Goal: Browse casually: Explore the website without a specific task or goal

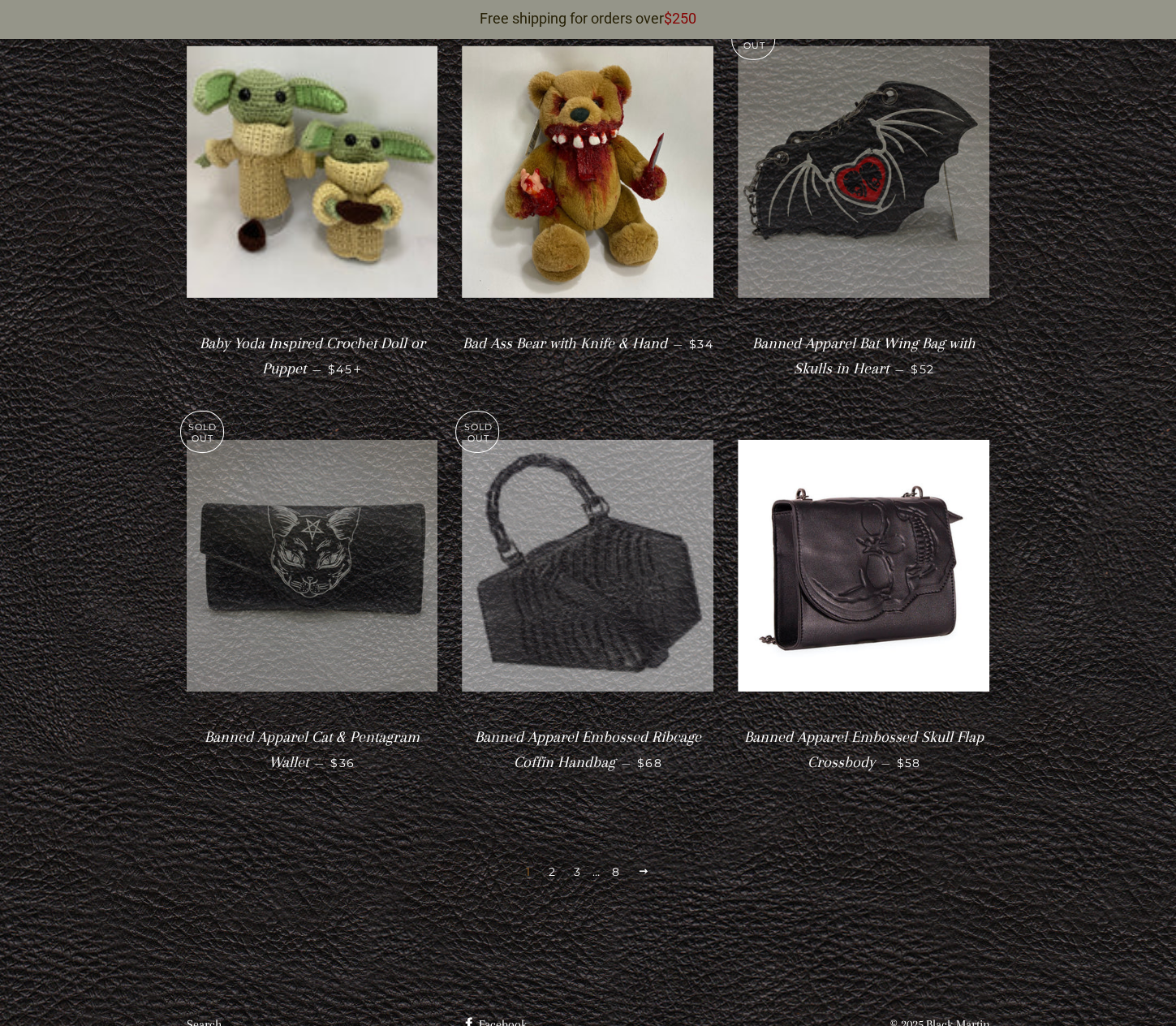
scroll to position [2798, 0]
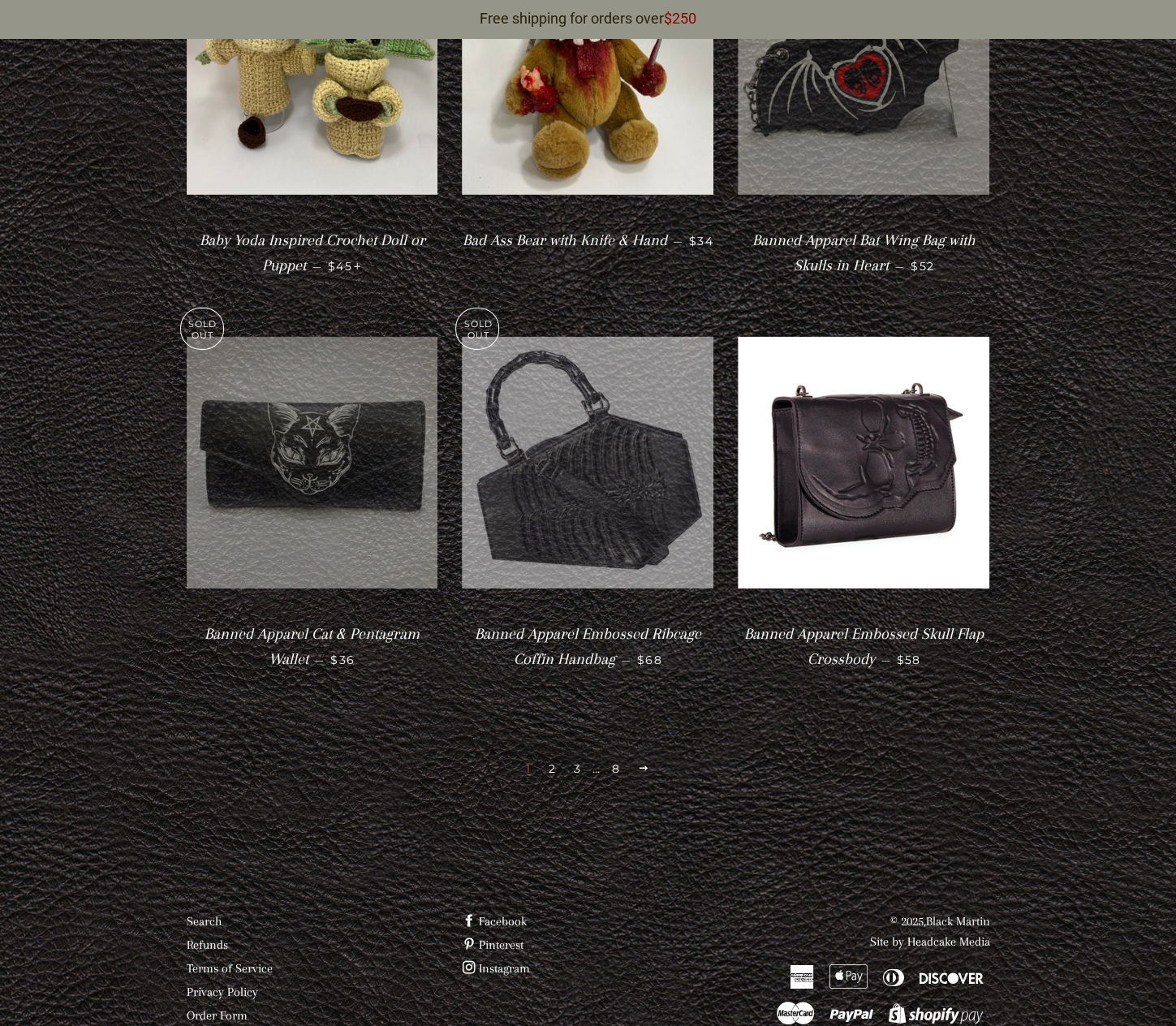
click at [640, 762] on span at bounding box center [643, 768] width 12 height 12
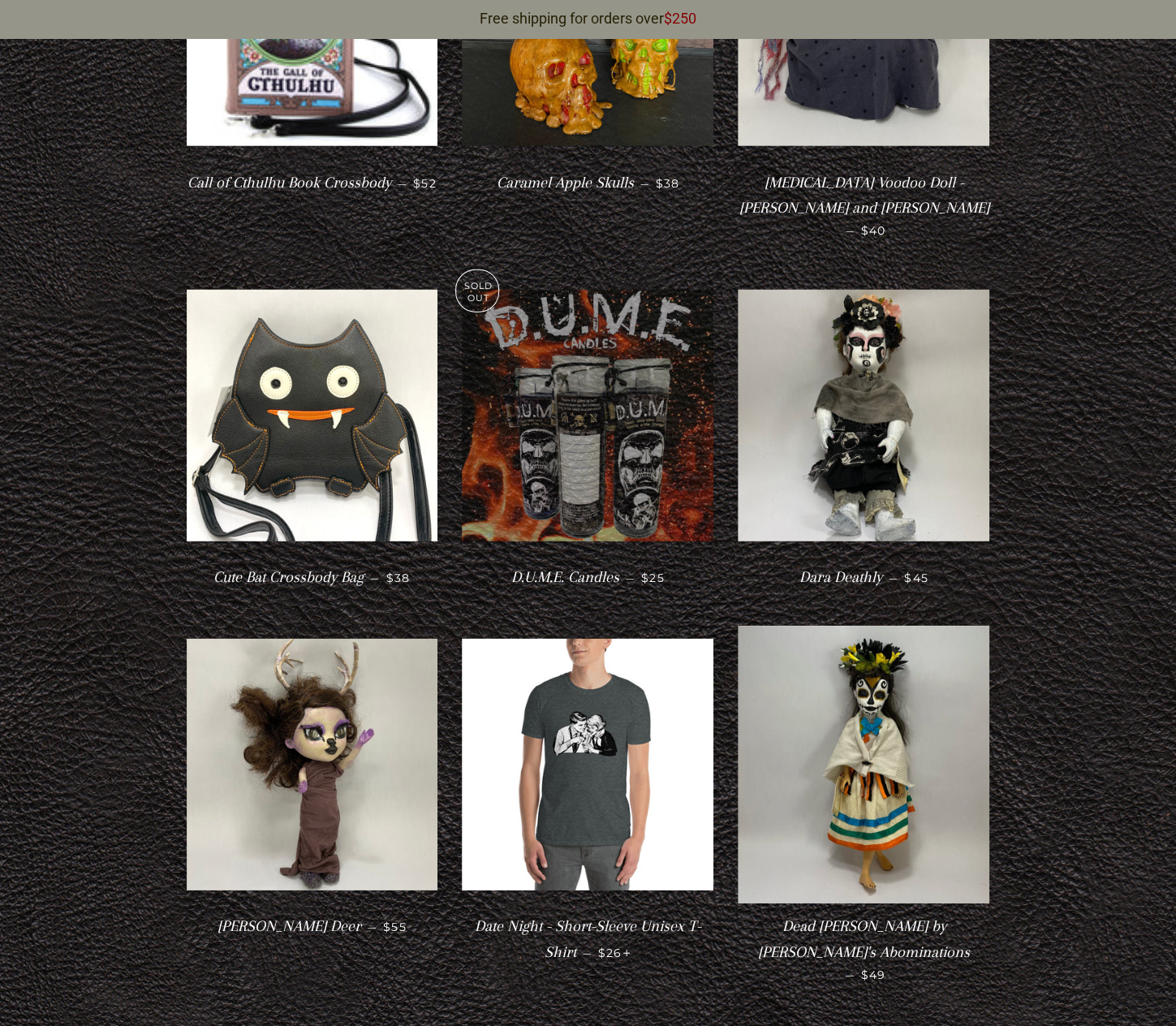
scroll to position [2554, 0]
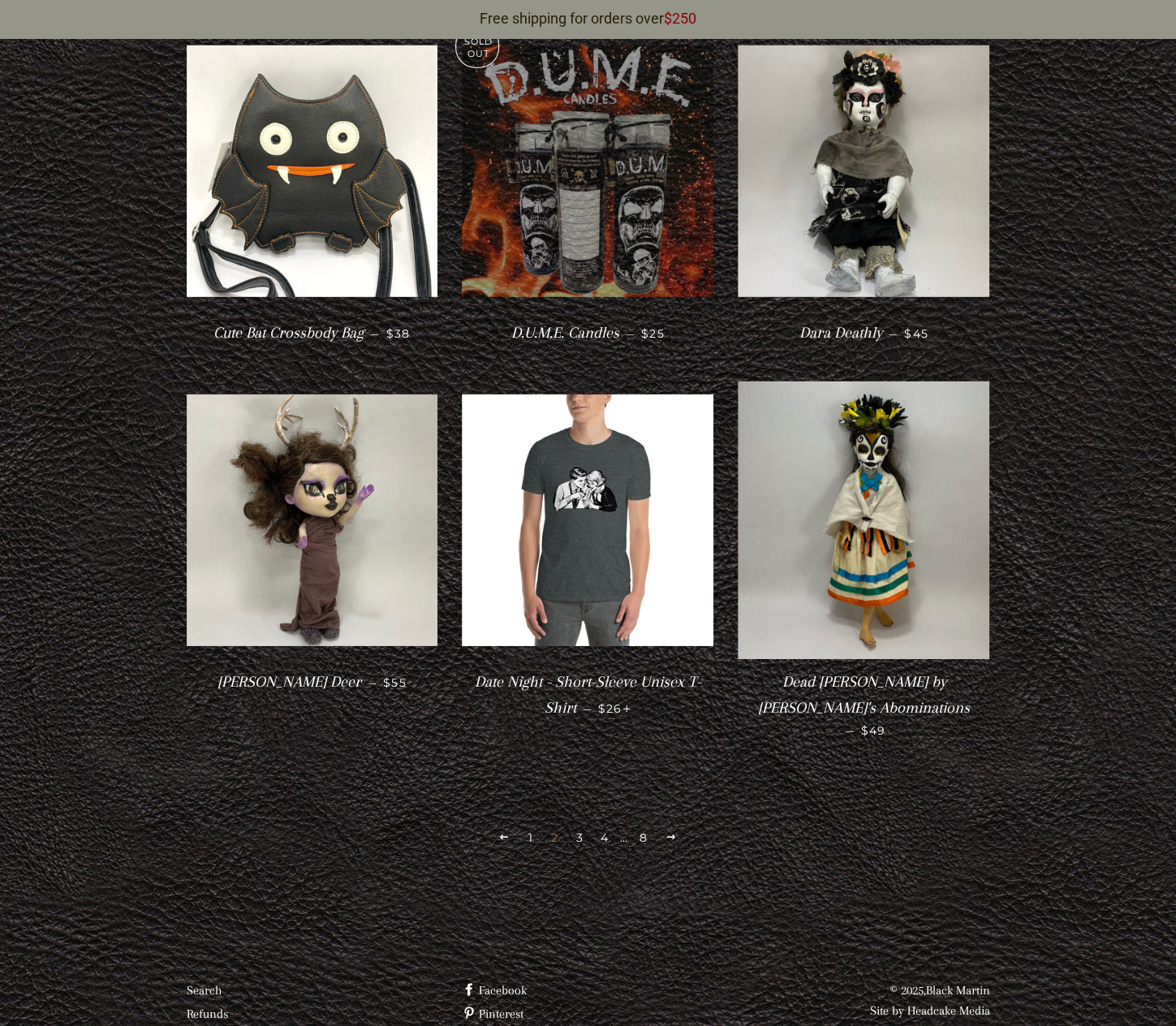
click at [530, 826] on link "1" at bounding box center [530, 838] width 18 height 24
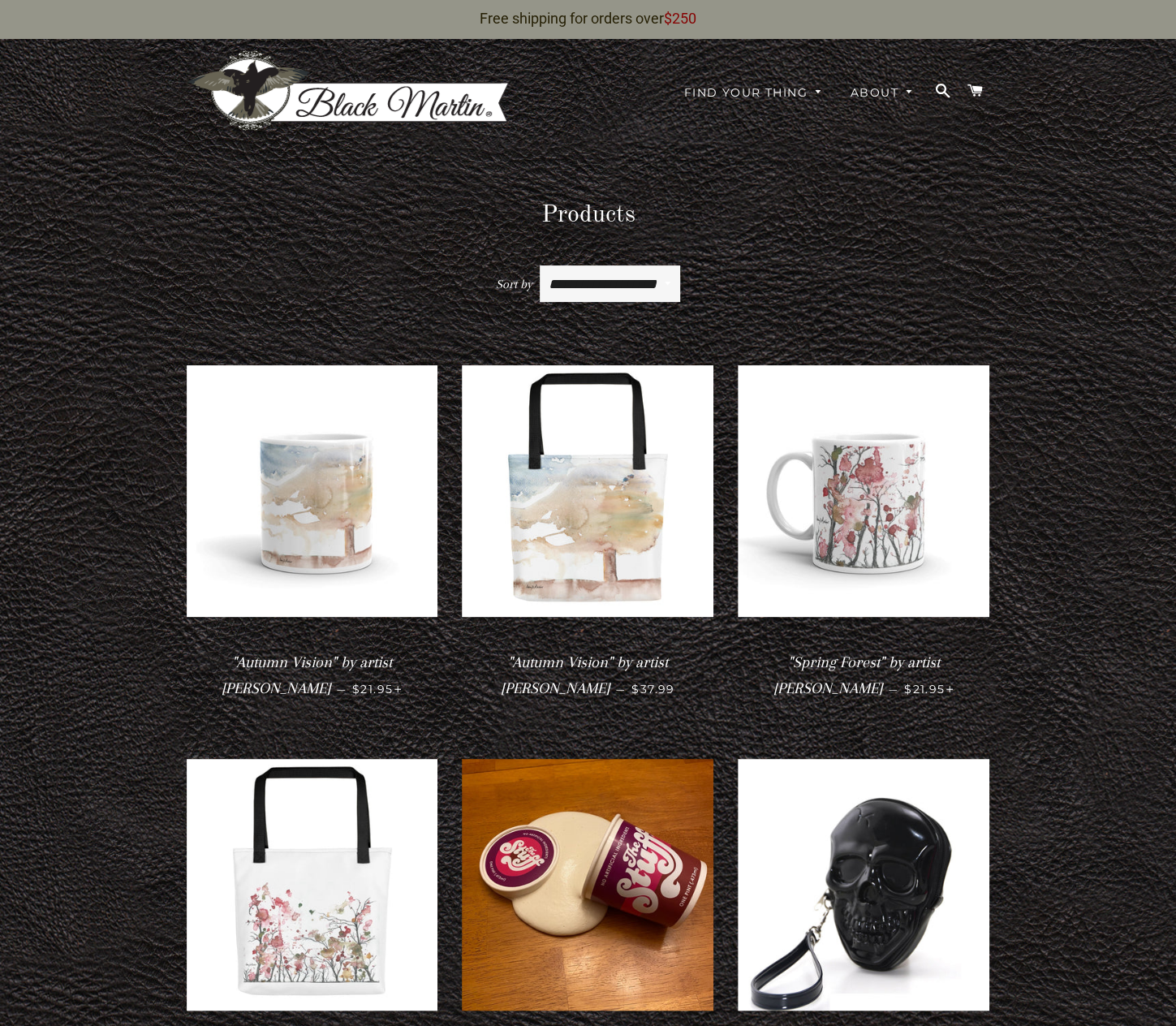
click at [306, 80] on img at bounding box center [349, 91] width 324 height 83
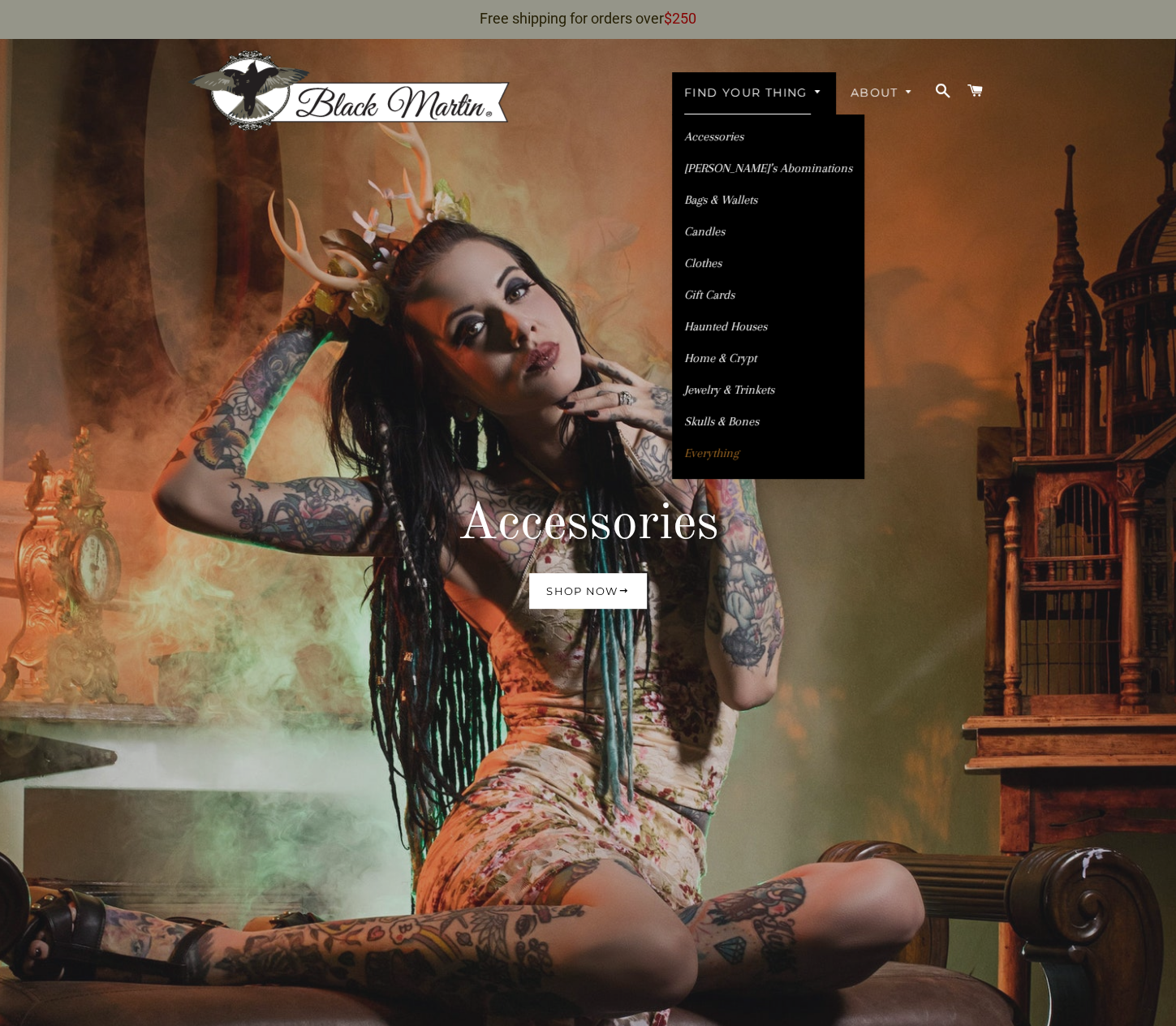
click at [703, 440] on link "Everything" at bounding box center [768, 453] width 192 height 28
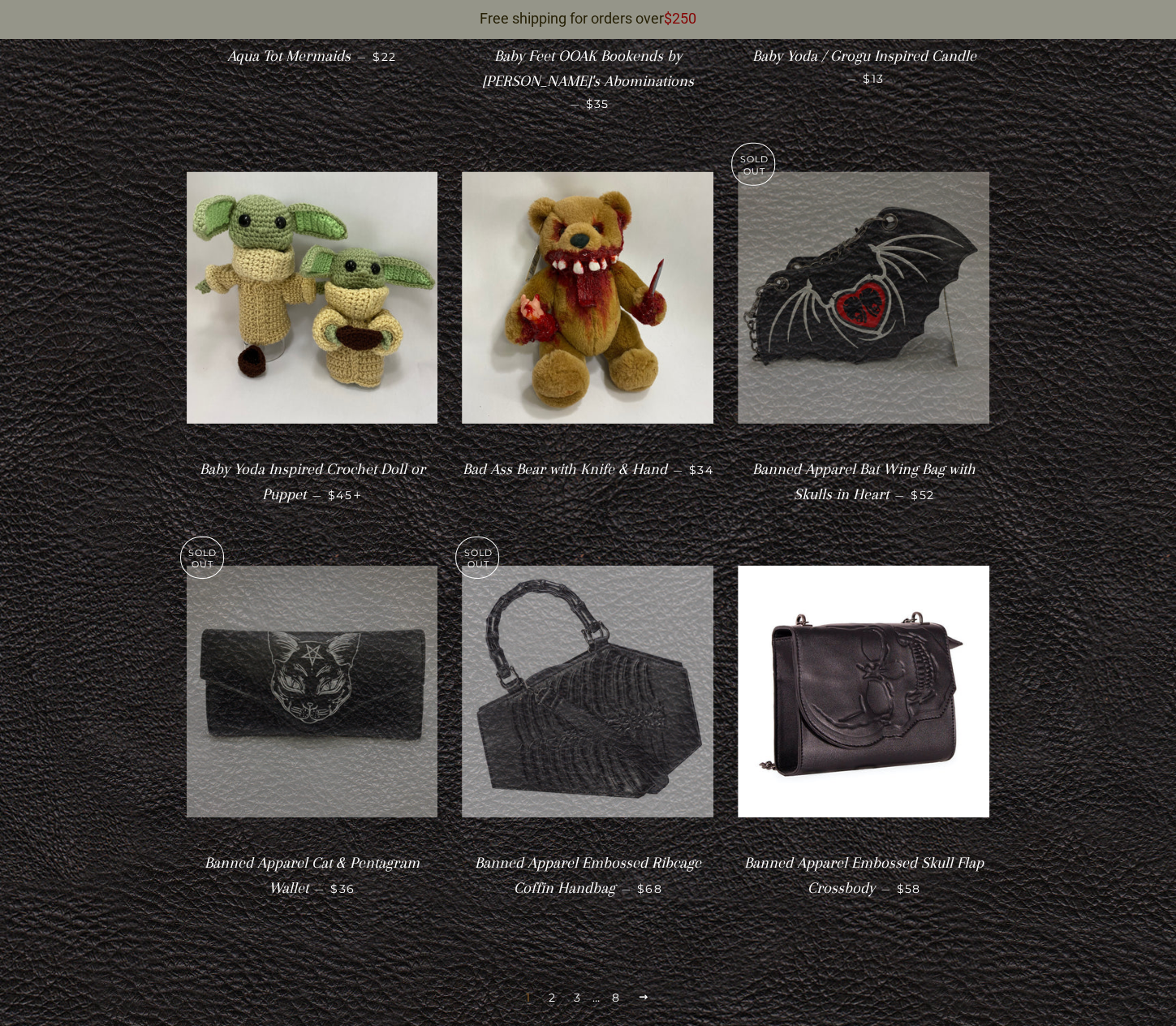
scroll to position [2760, 0]
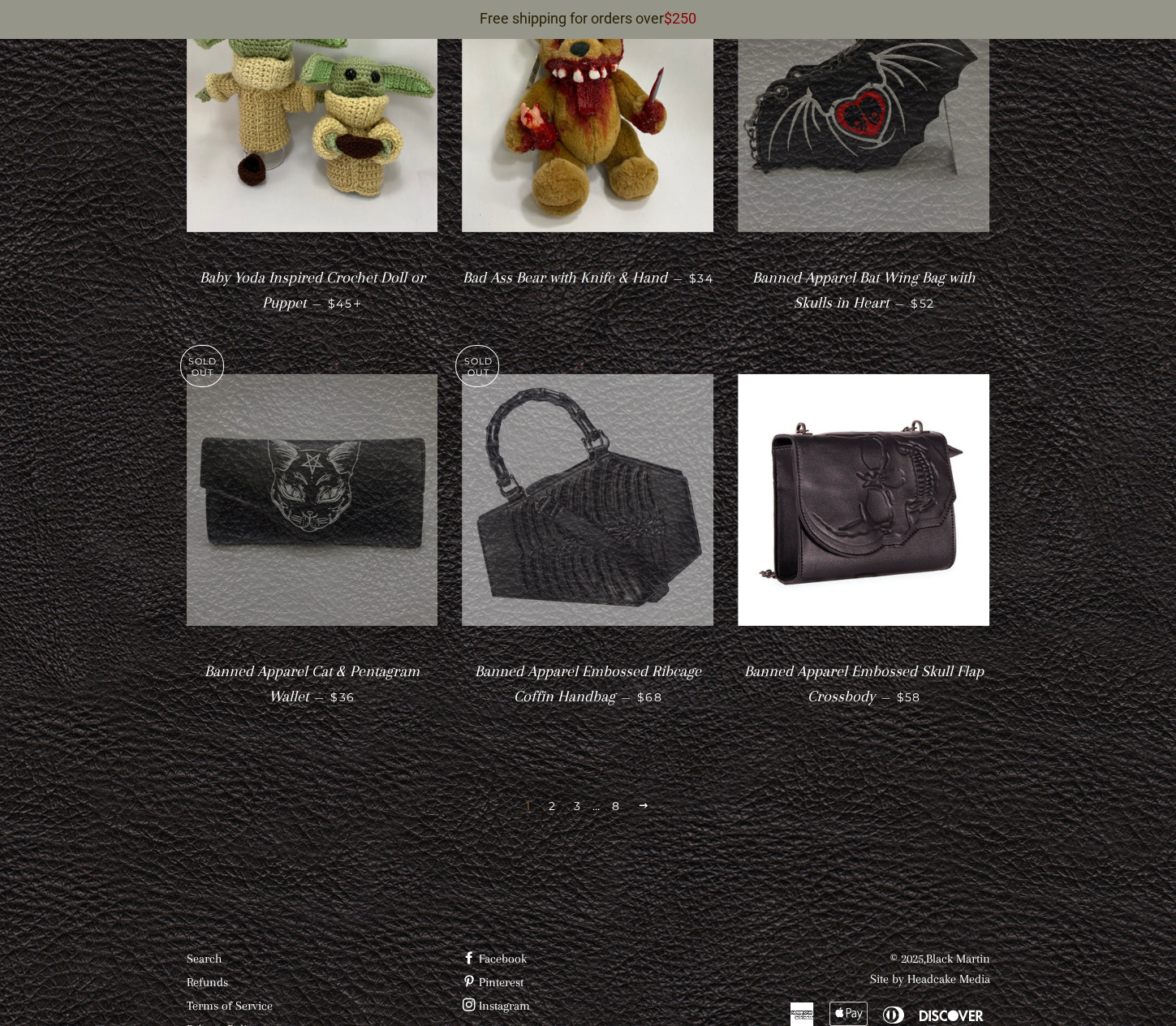
click at [641, 800] on span at bounding box center [643, 806] width 12 height 12
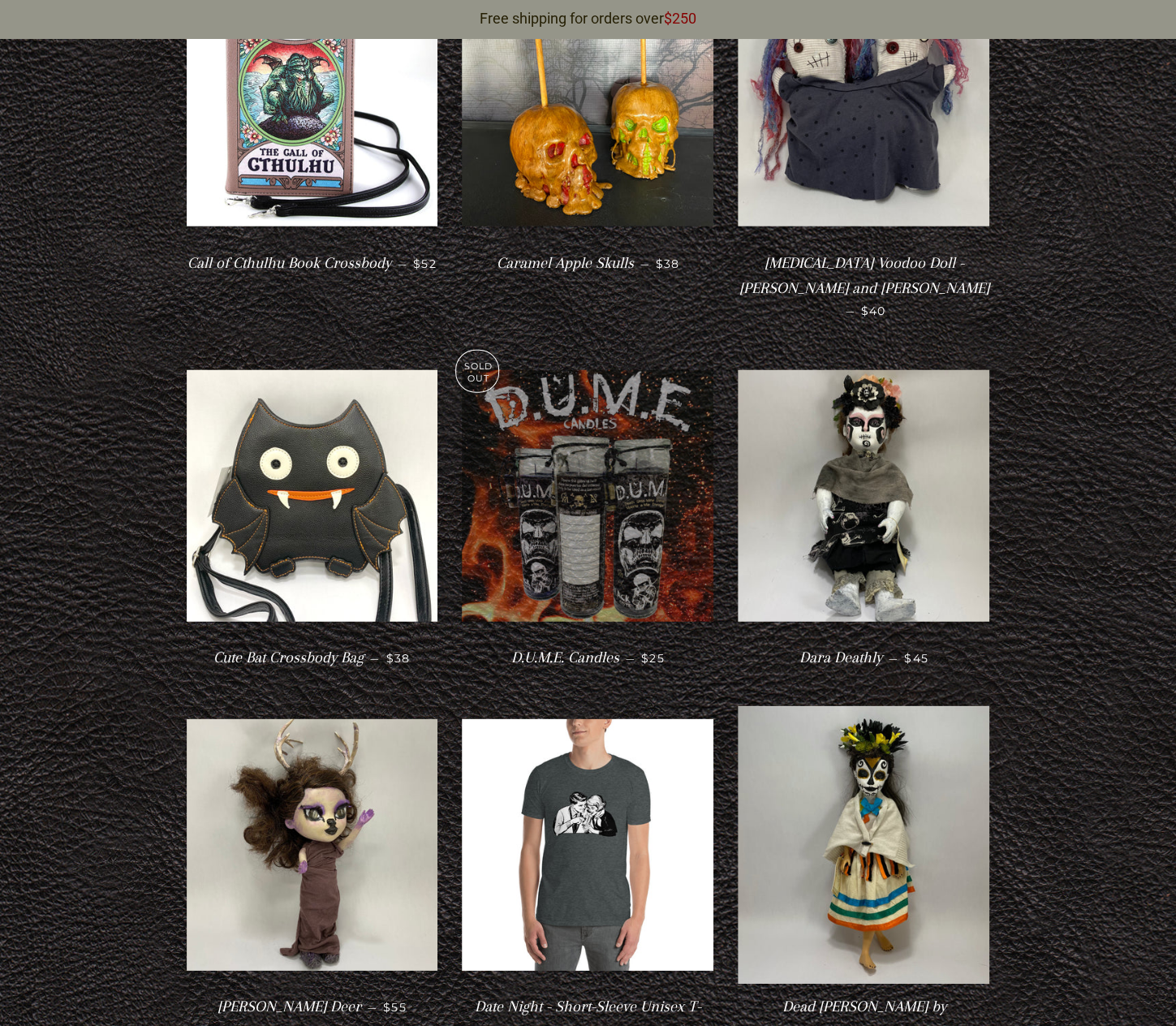
scroll to position [2615, 0]
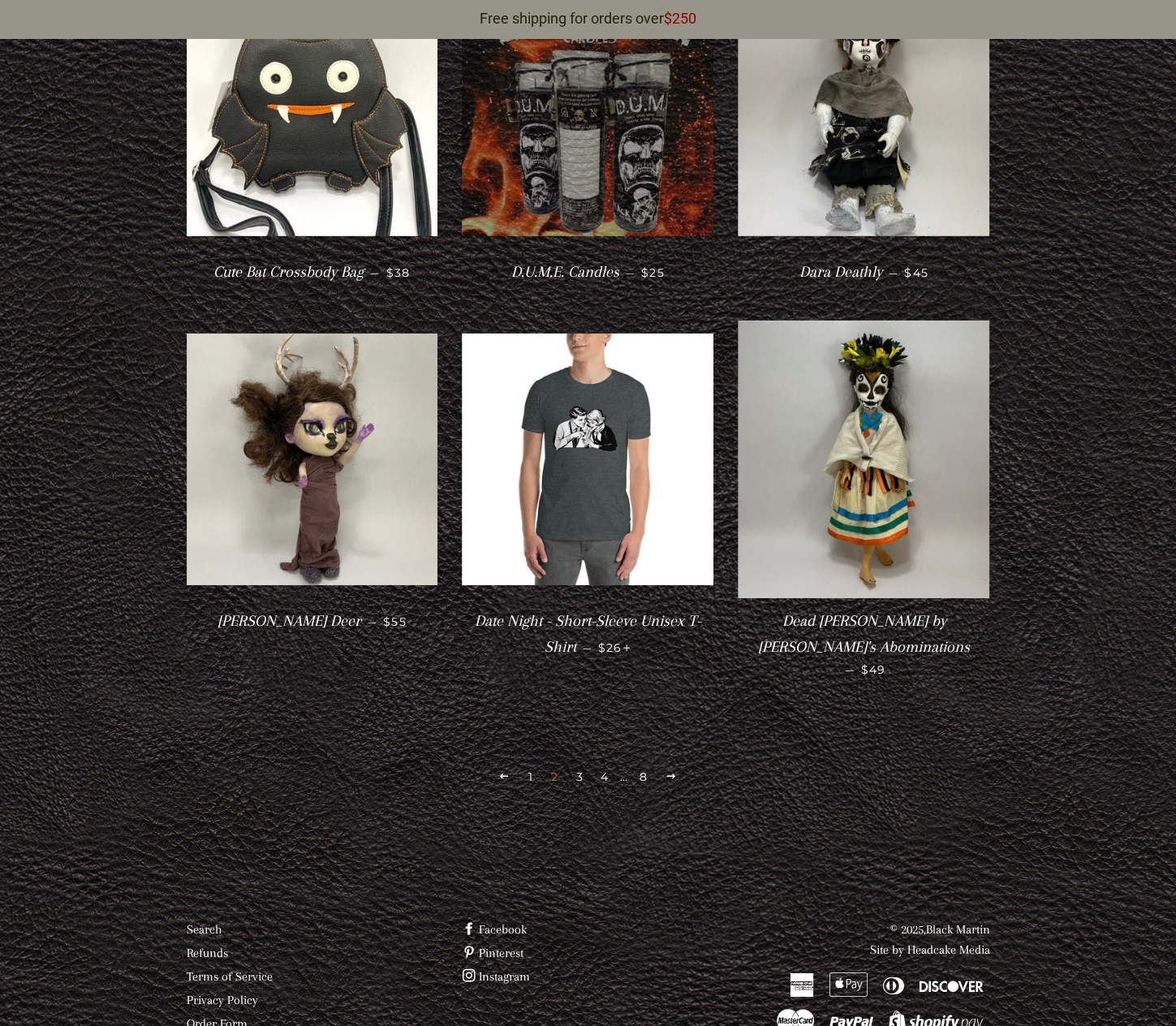
click at [672, 770] on span at bounding box center [671, 776] width 12 height 12
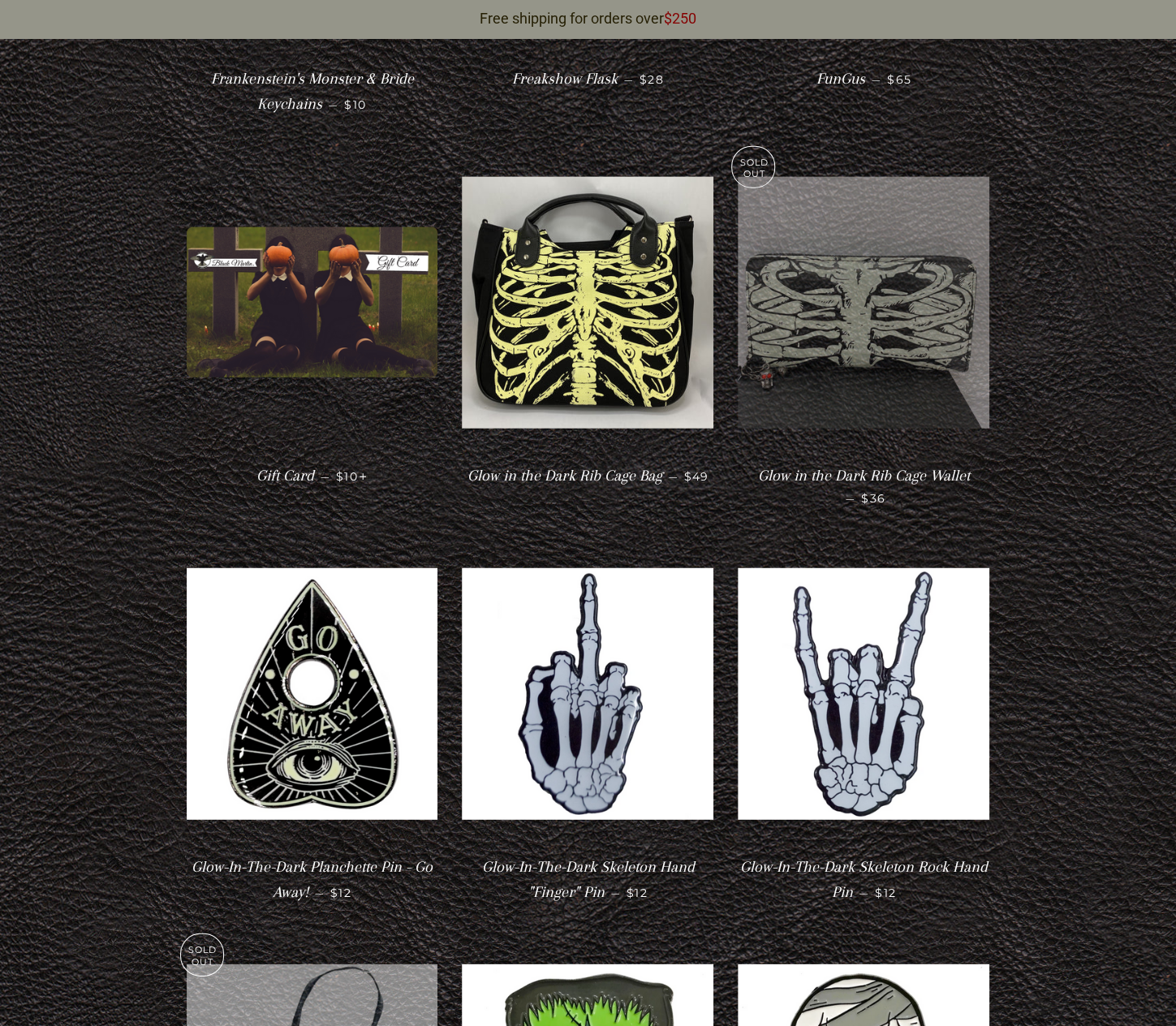
scroll to position [2636, 0]
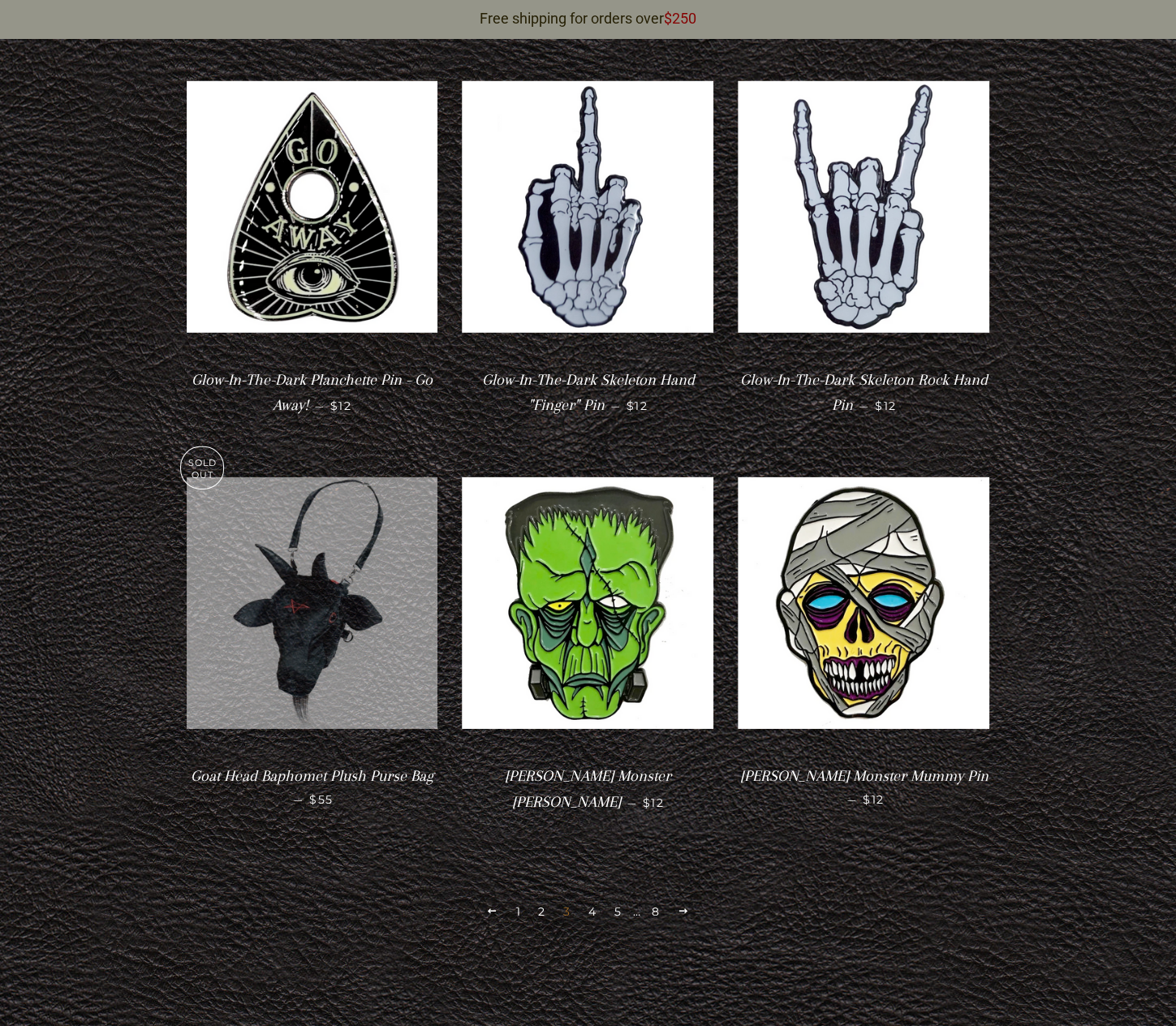
click at [685, 905] on span at bounding box center [684, 911] width 12 height 12
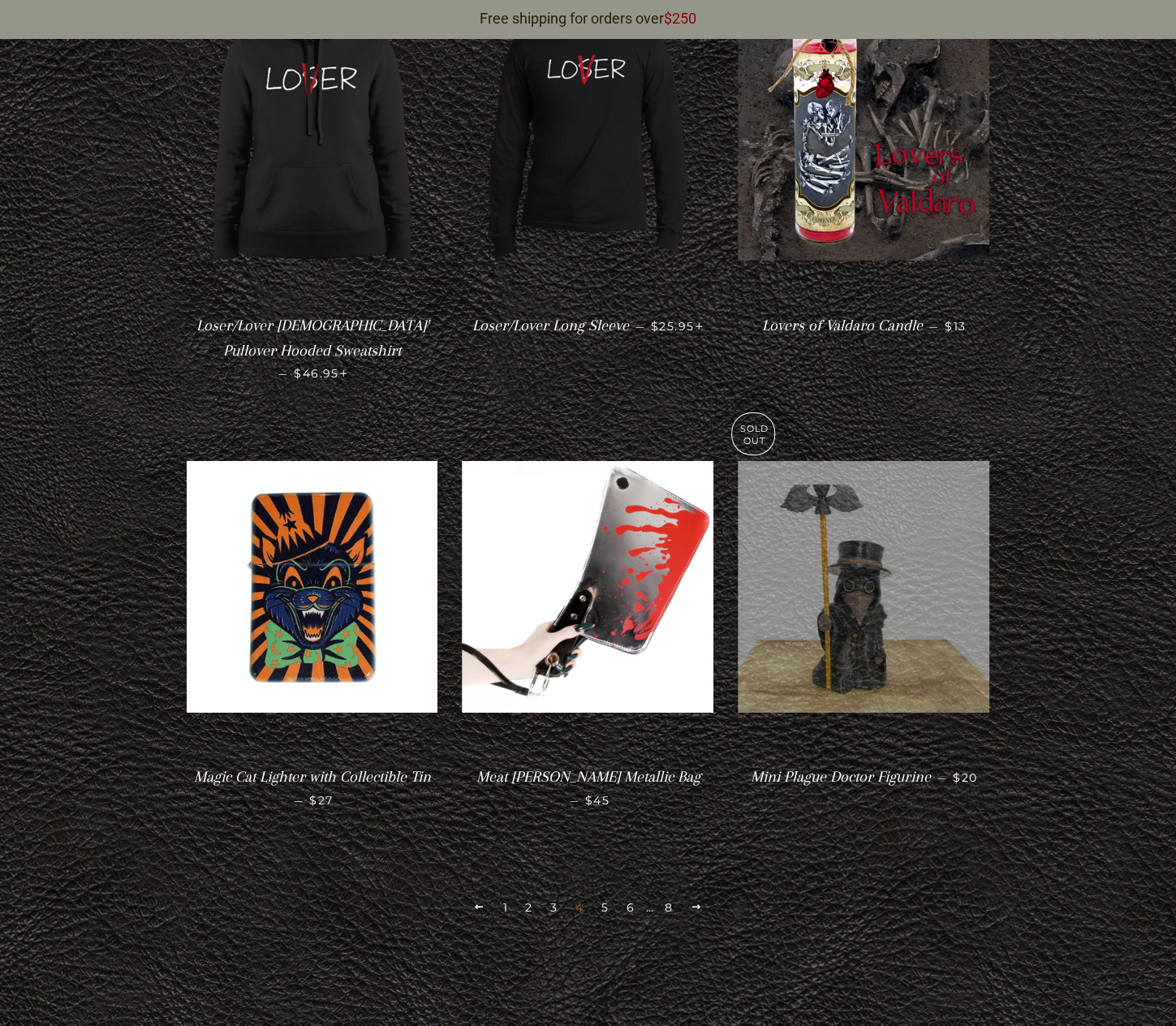
scroll to position [3004, 0]
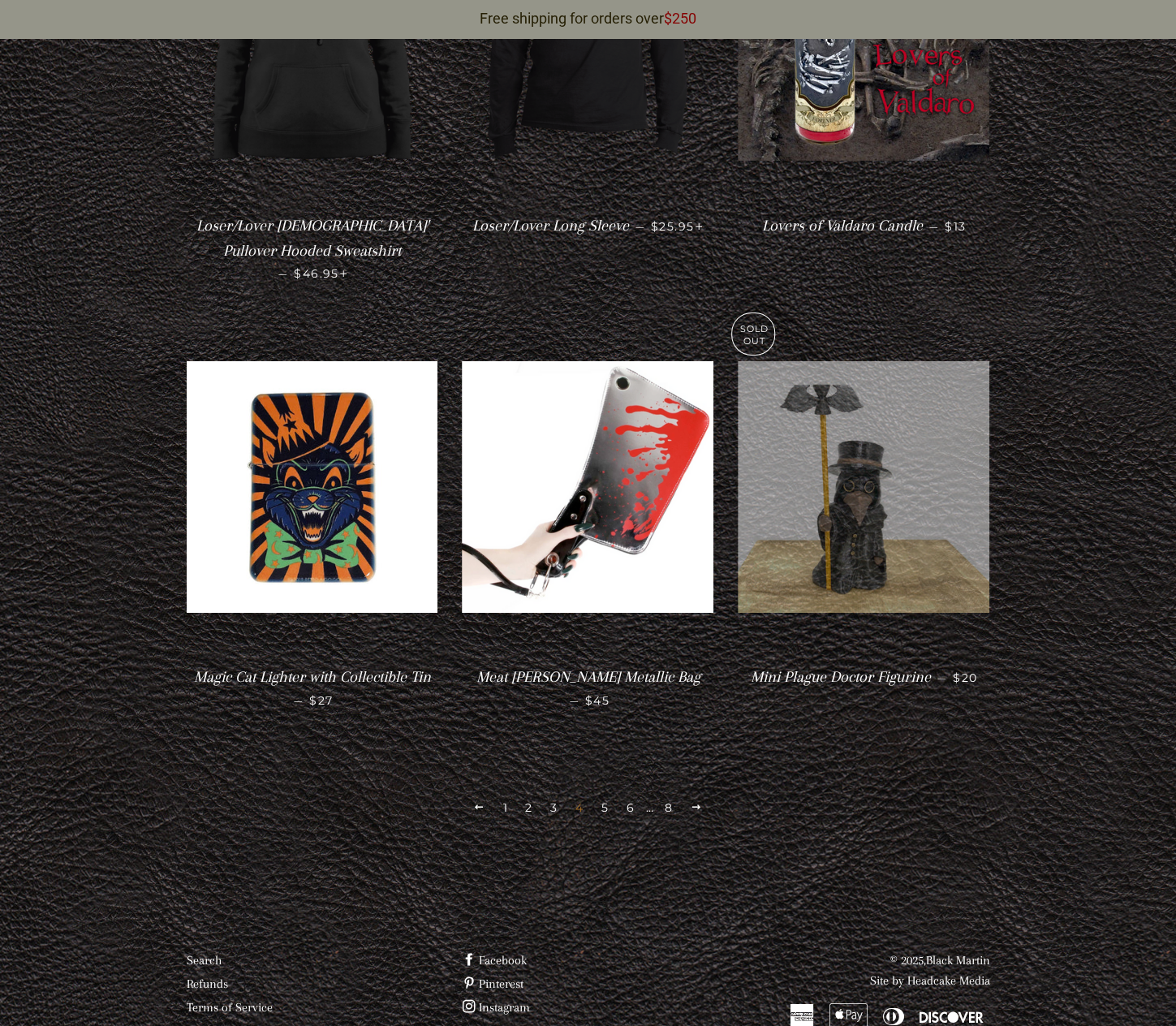
click at [694, 801] on span at bounding box center [697, 807] width 12 height 12
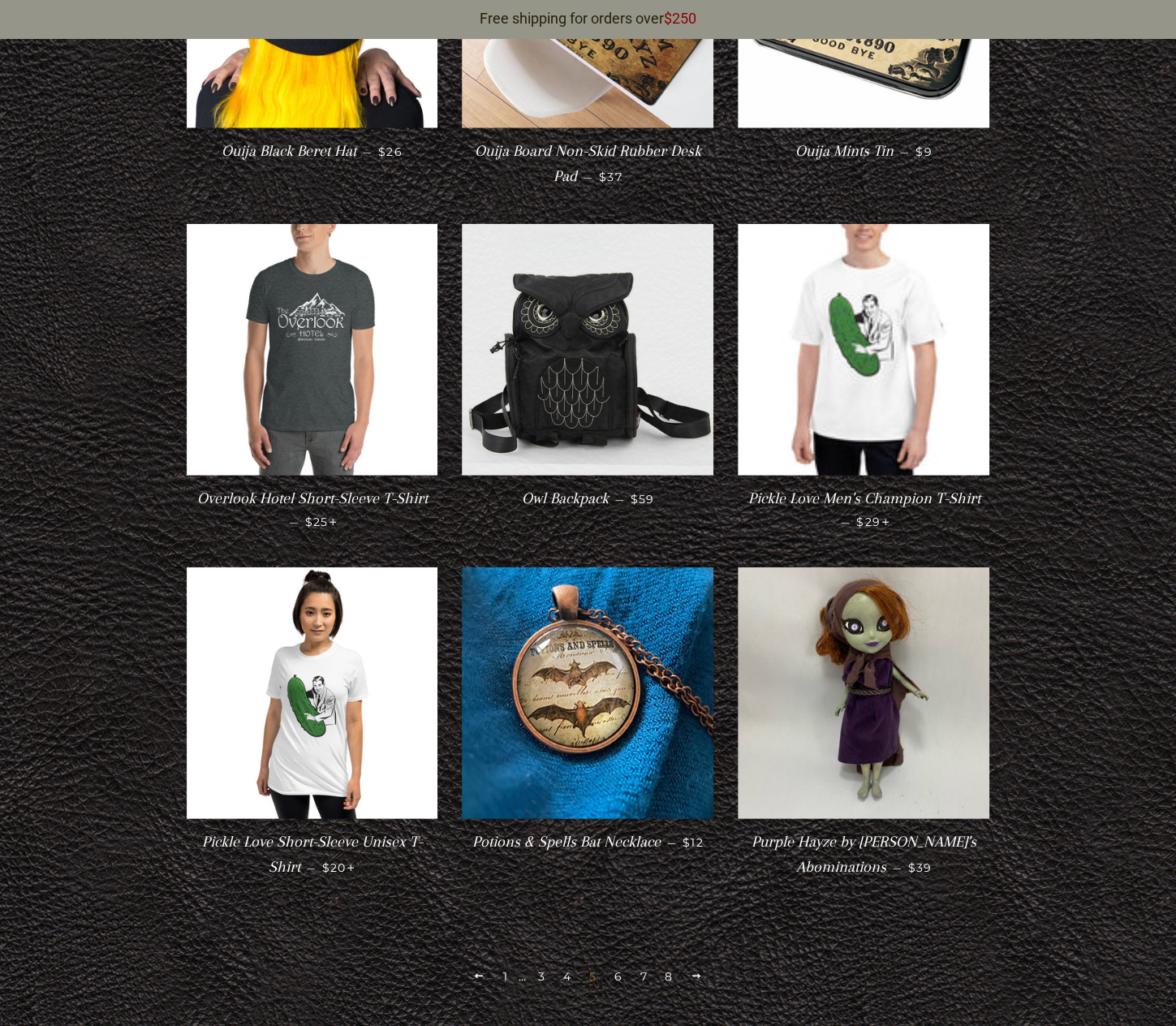
scroll to position [2230, 0]
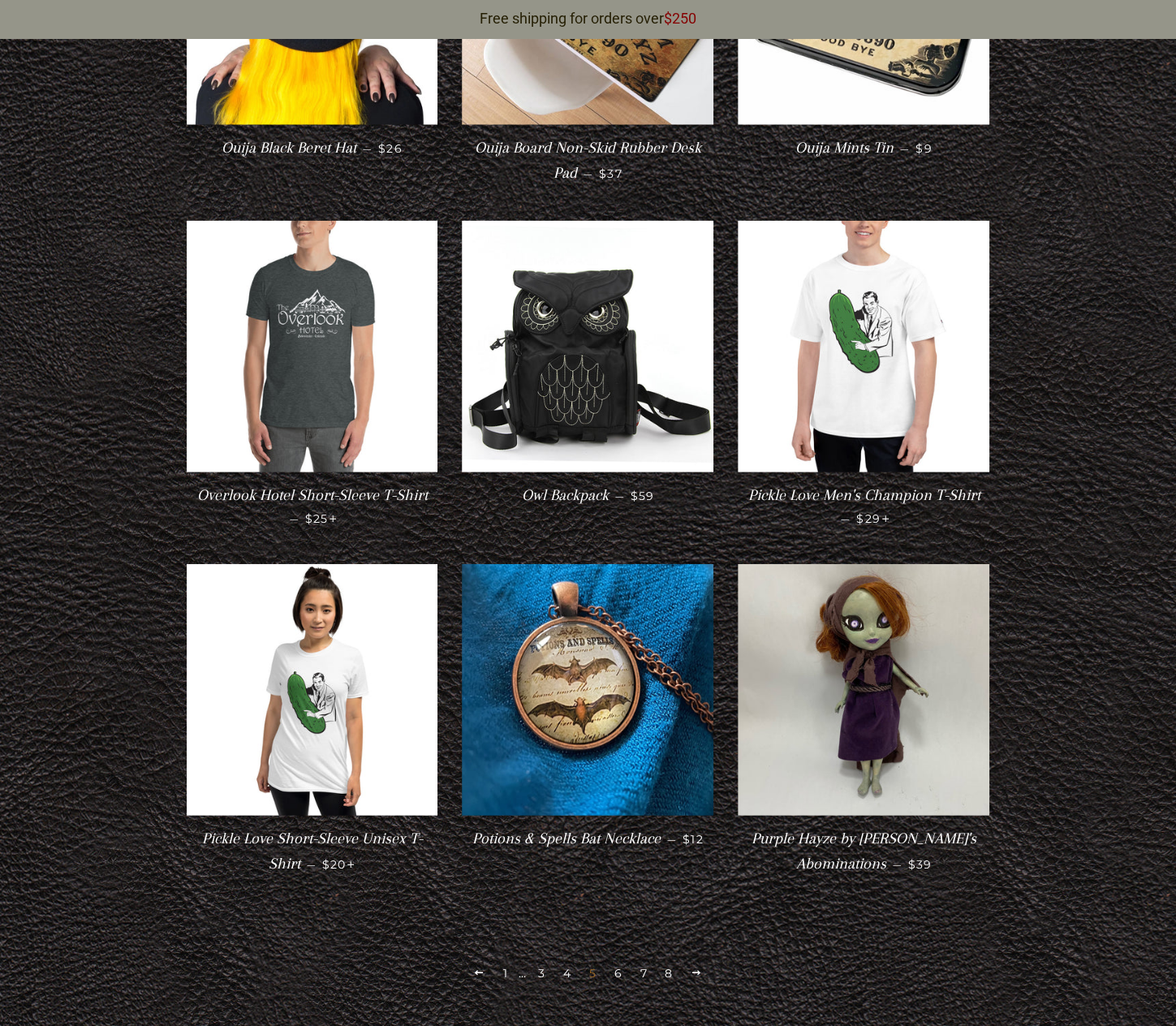
click at [695, 967] on span at bounding box center [697, 973] width 12 height 12
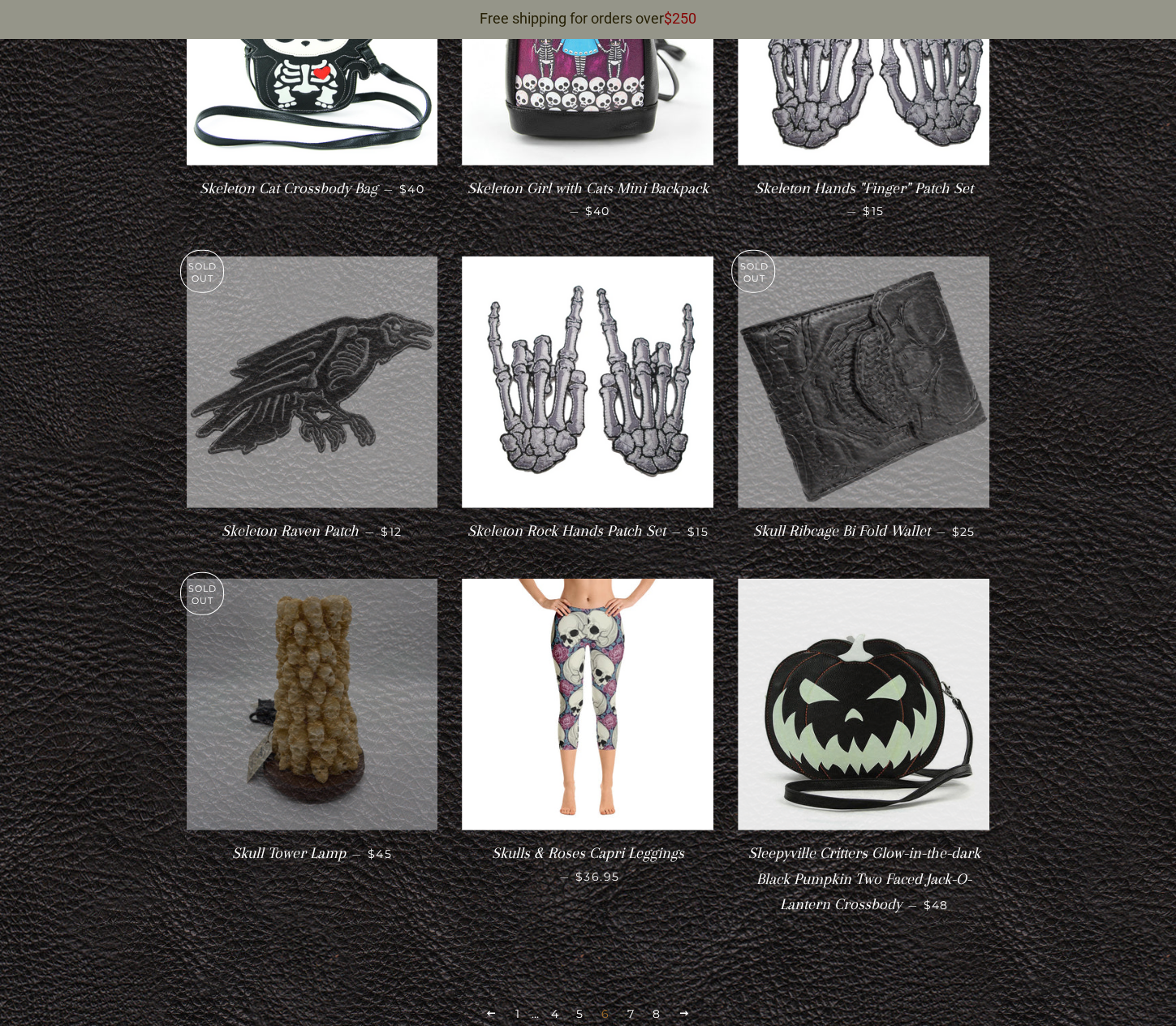
scroll to position [2392, 0]
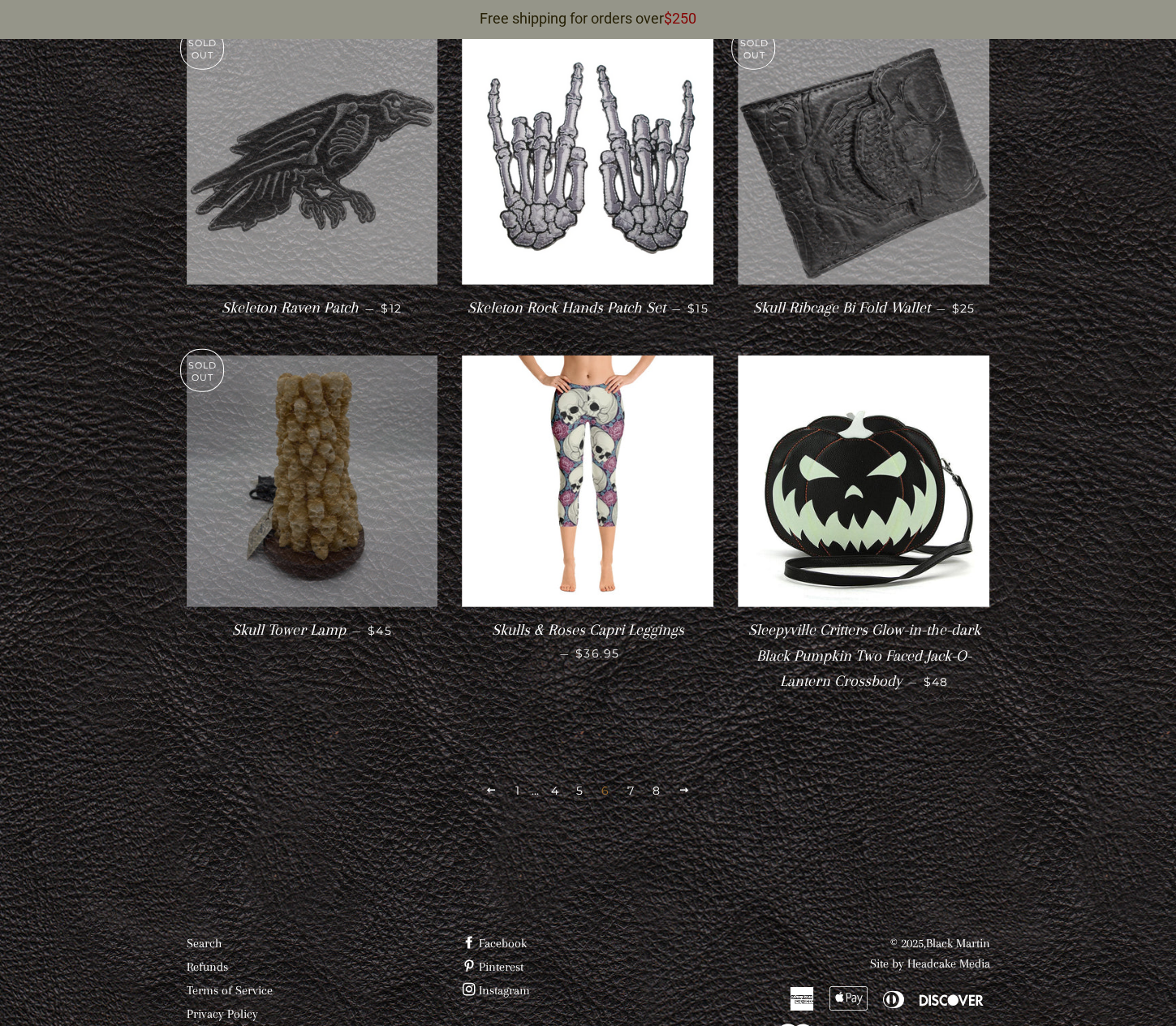
click at [681, 785] on span at bounding box center [685, 791] width 12 height 12
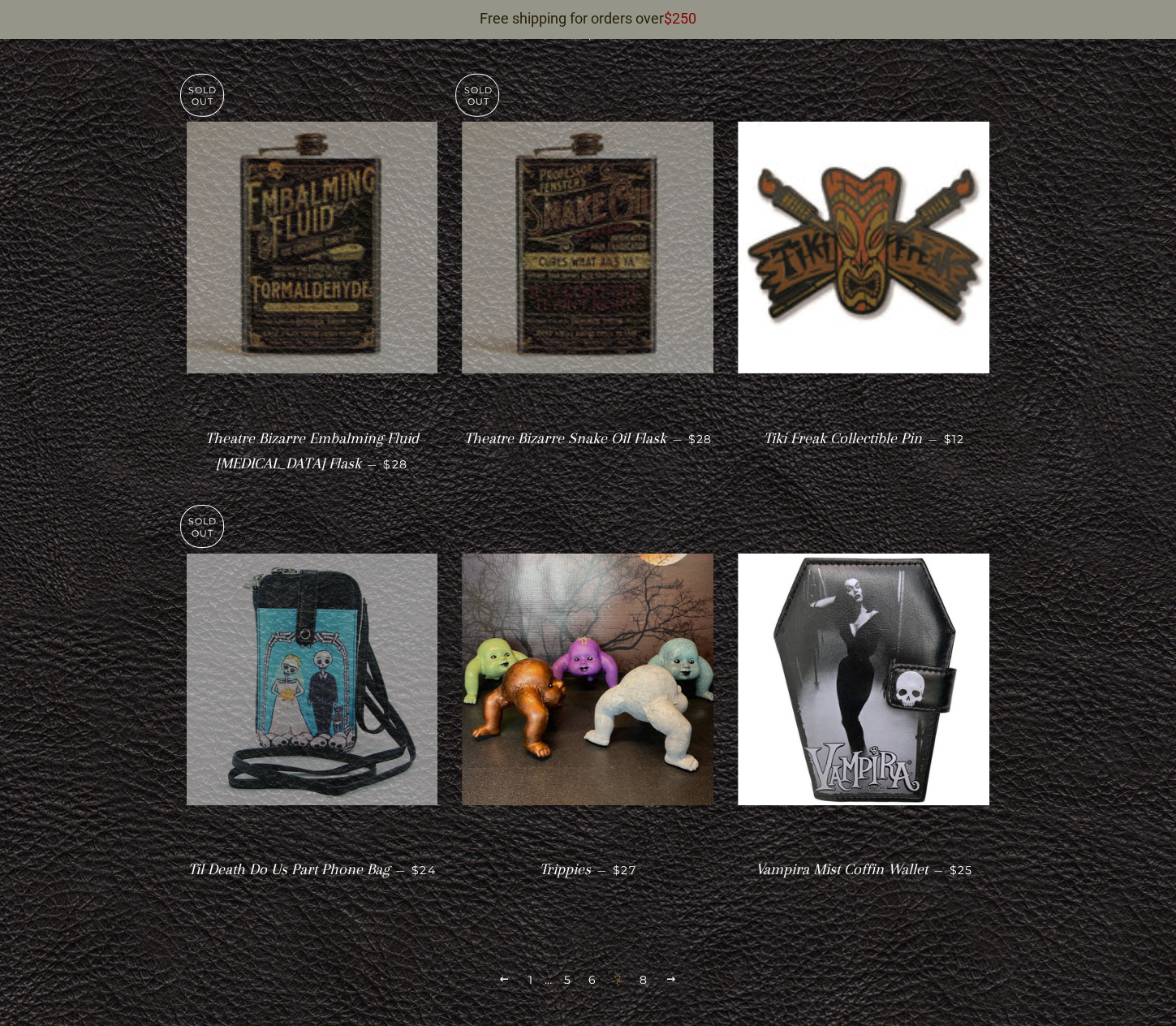
scroll to position [3081, 0]
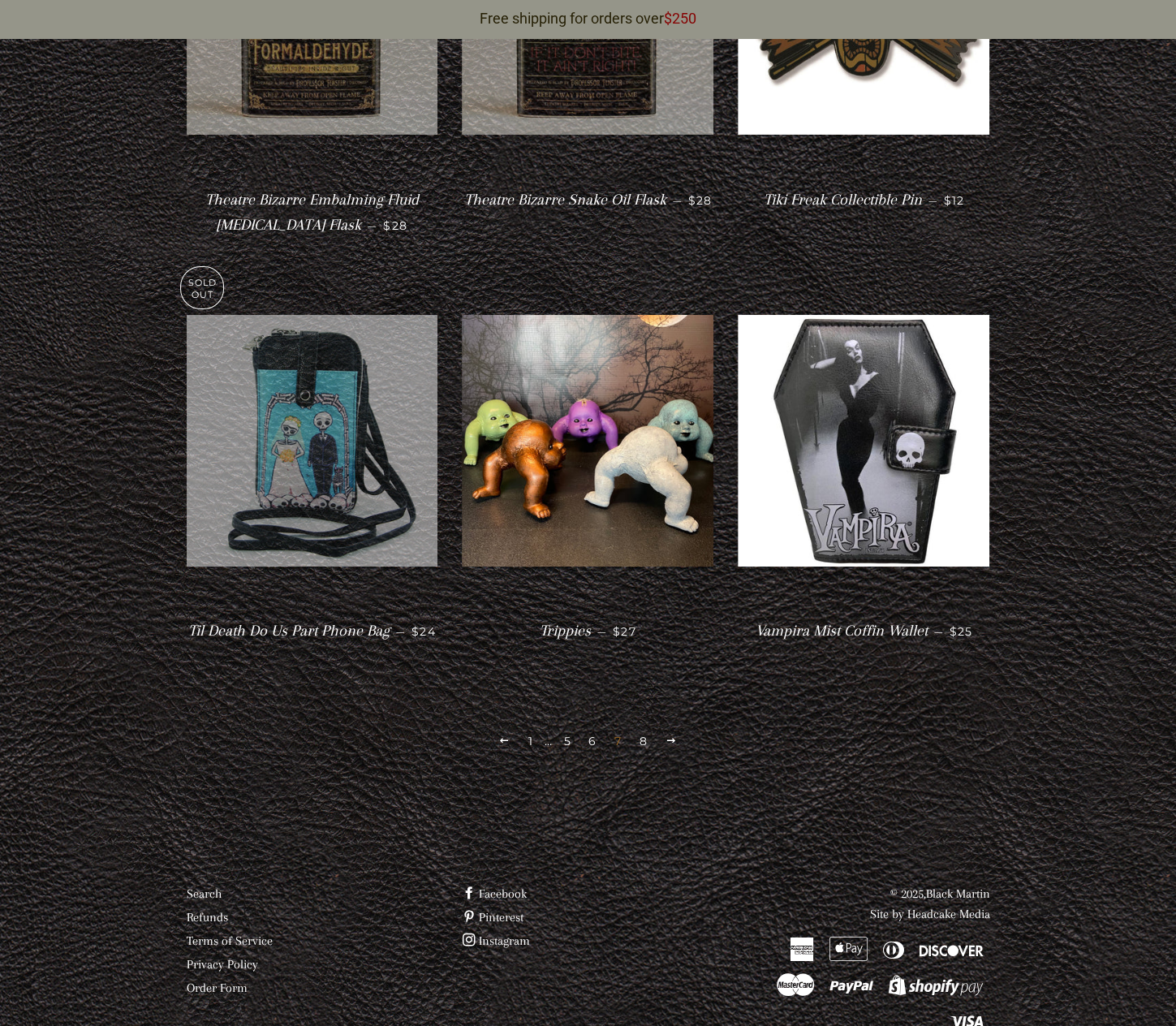
click at [675, 735] on span at bounding box center [671, 741] width 12 height 12
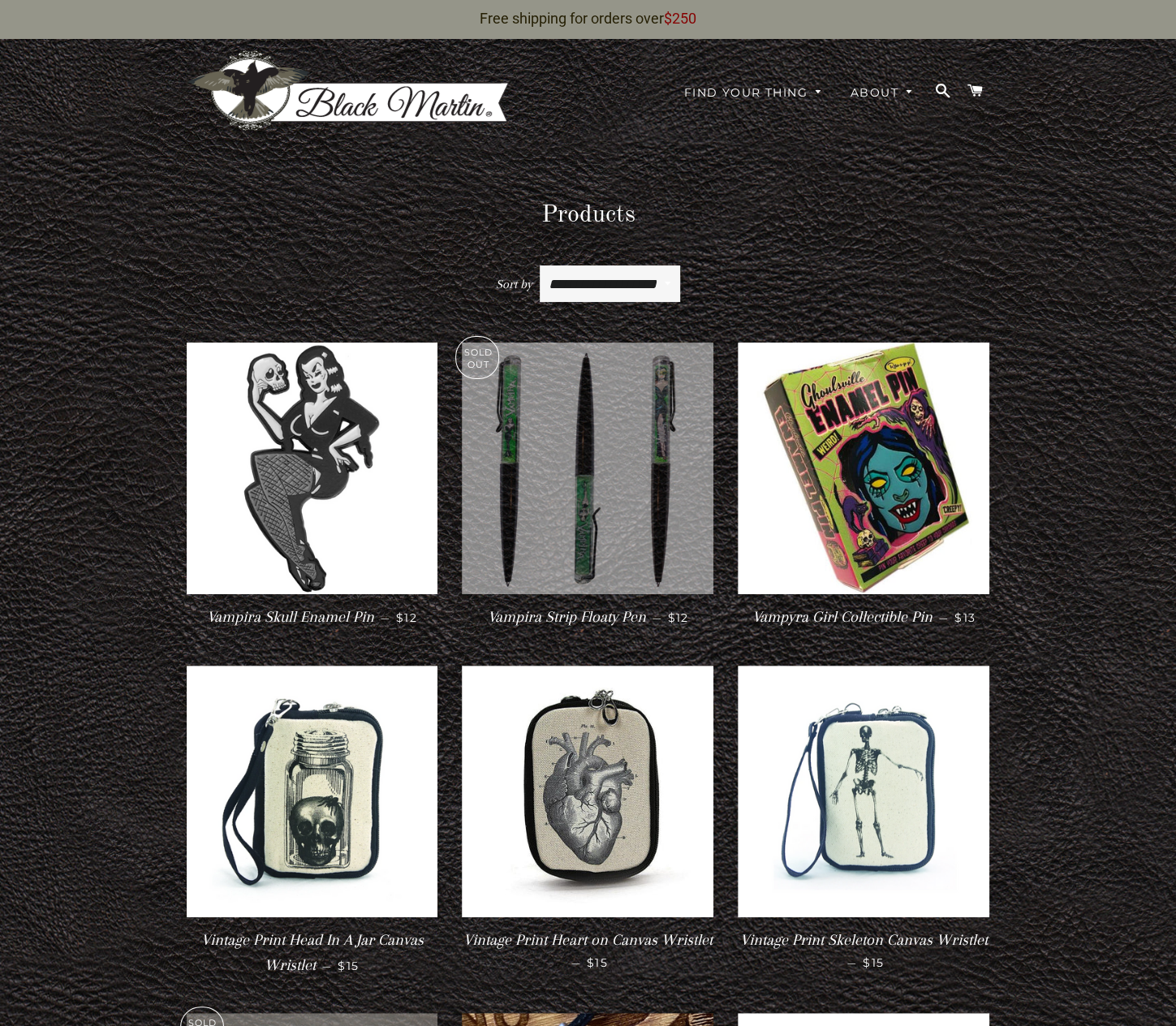
click at [300, 78] on img at bounding box center [349, 91] width 324 height 83
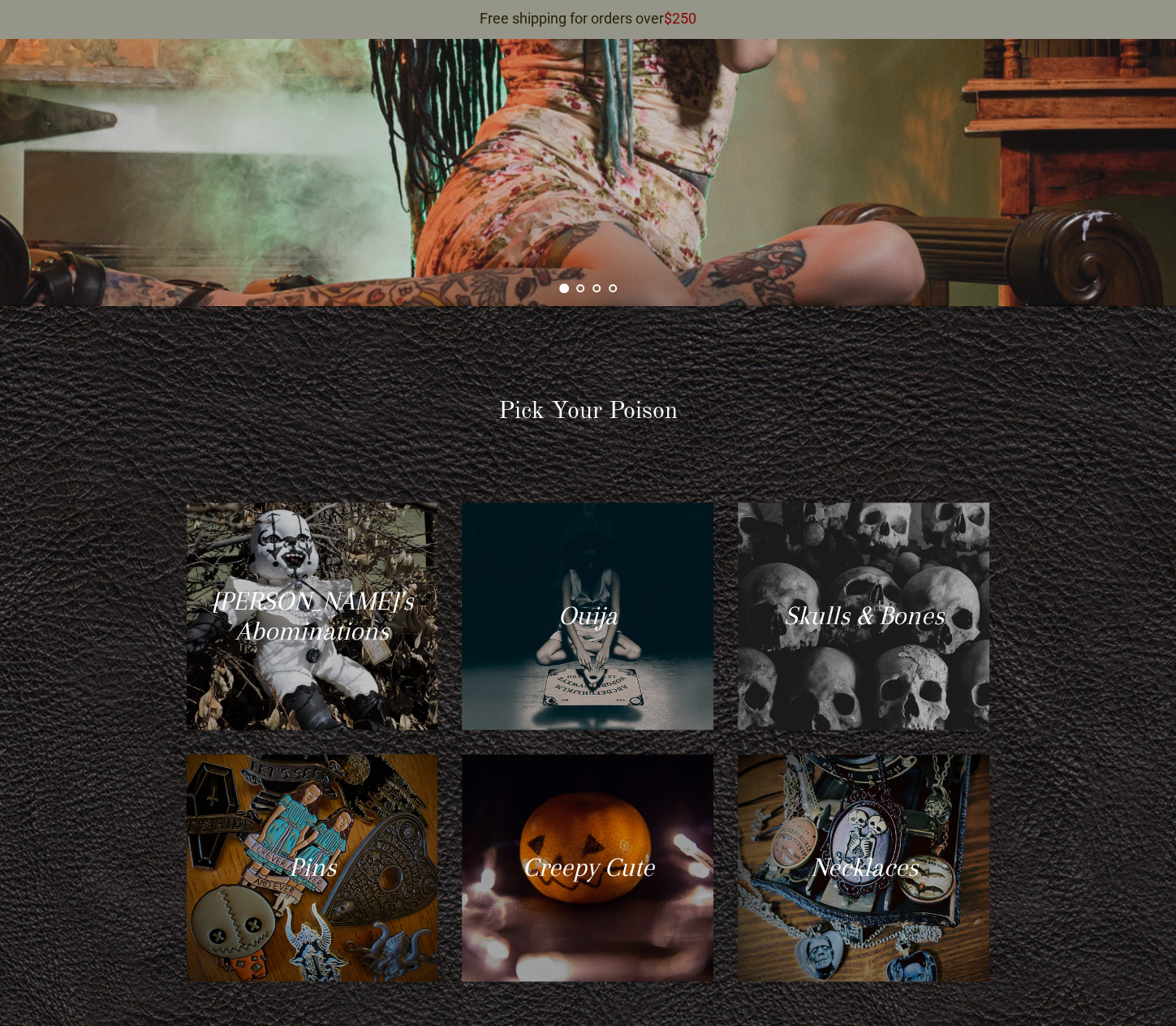
scroll to position [974, 0]
